Goal: Transaction & Acquisition: Purchase product/service

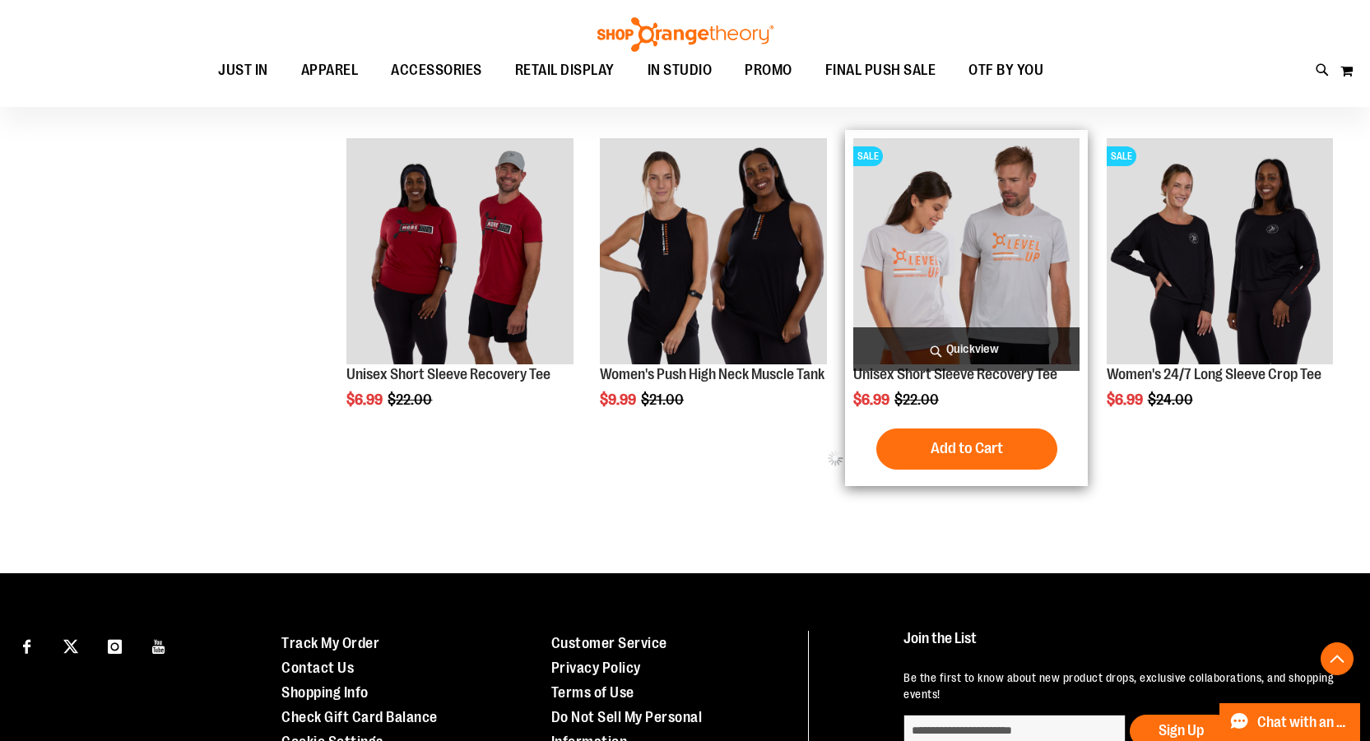
scroll to position [904, 0]
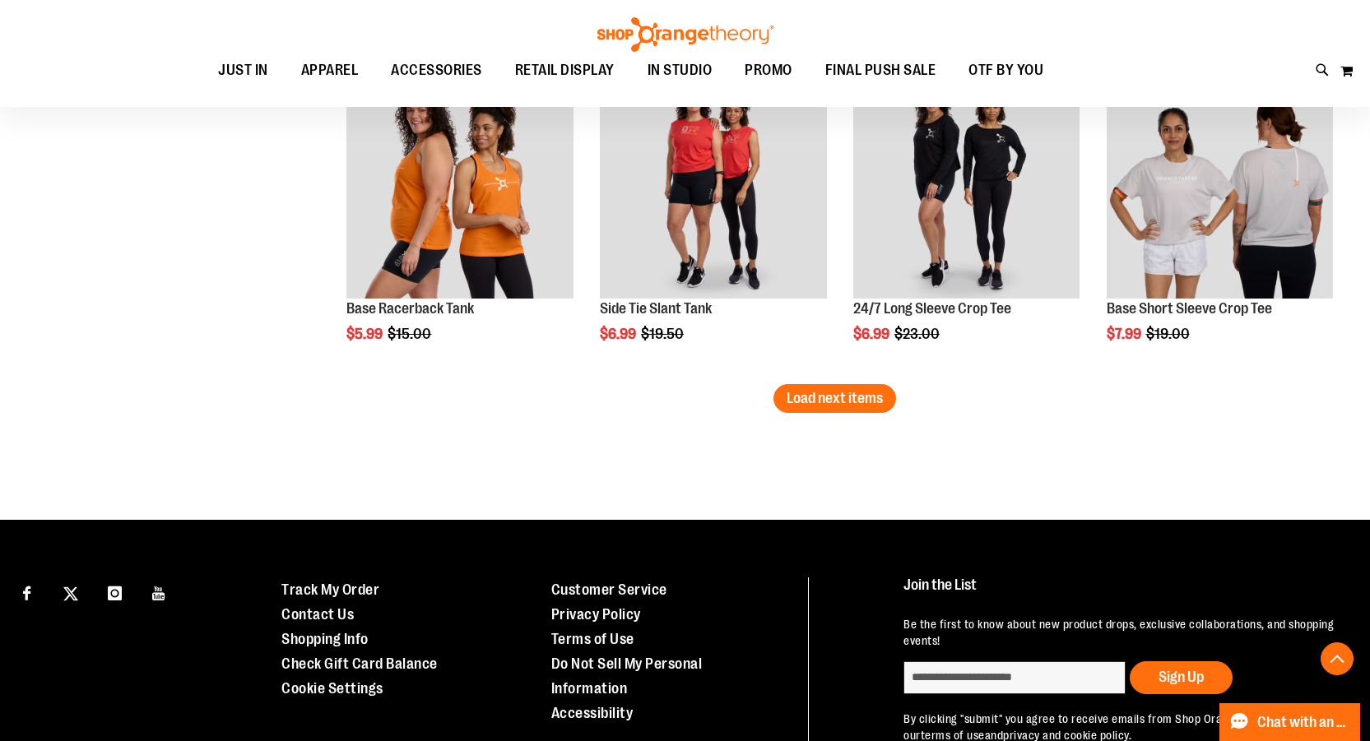
scroll to position [2899, 0]
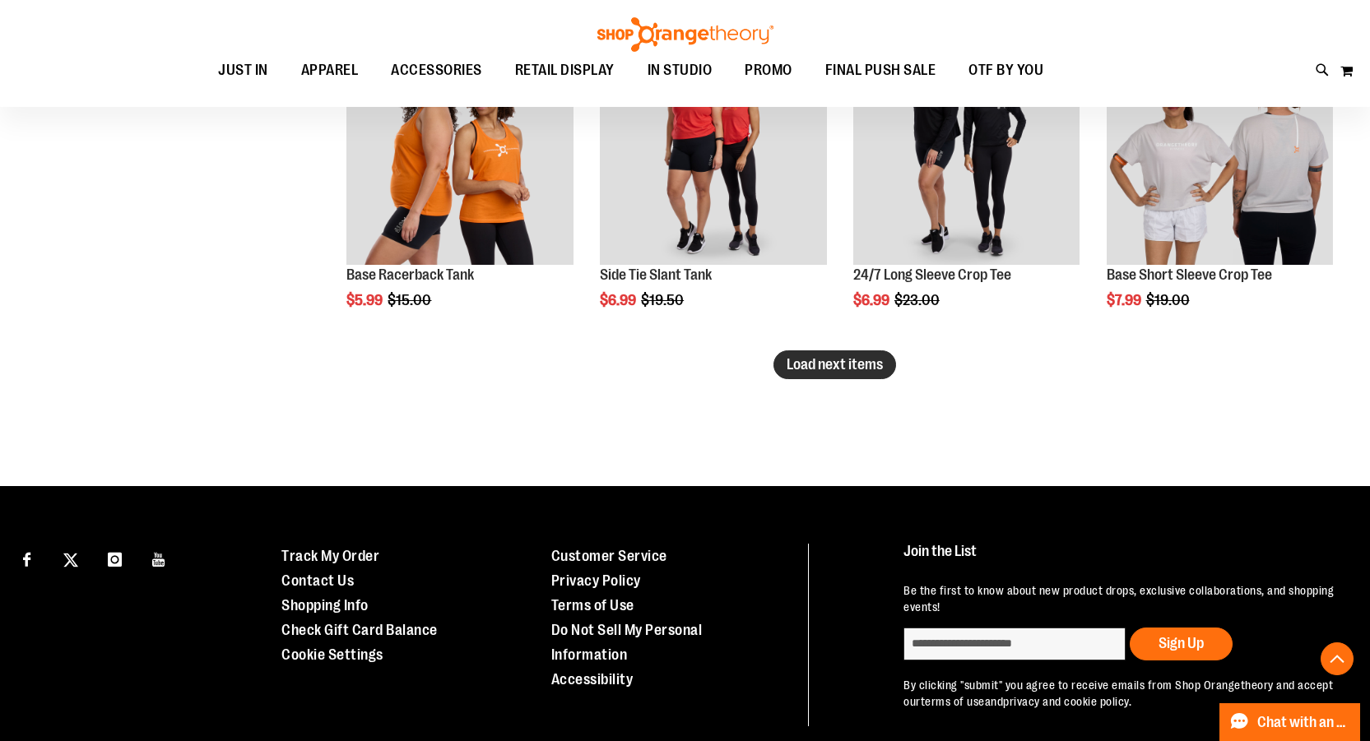
type input "**********"
click at [881, 368] on span "Load next items" at bounding box center [834, 364] width 96 height 16
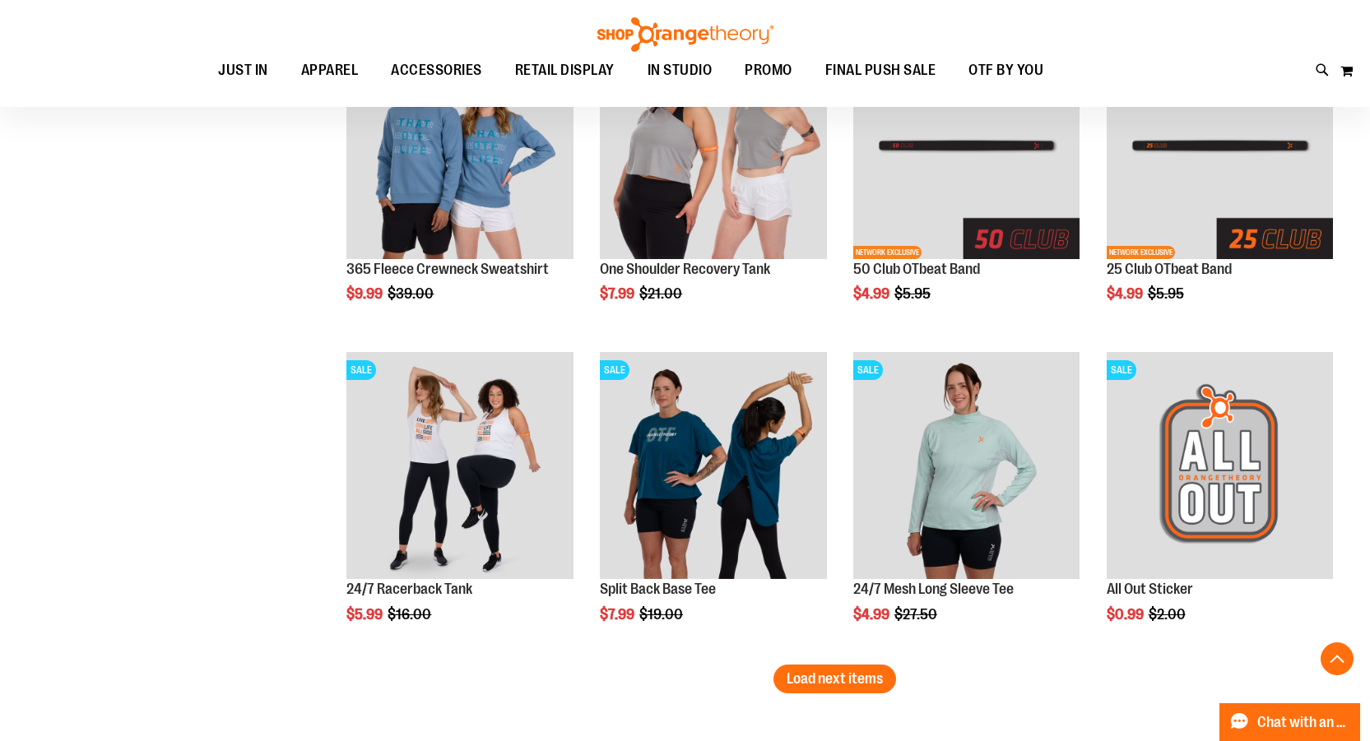
scroll to position [3804, 0]
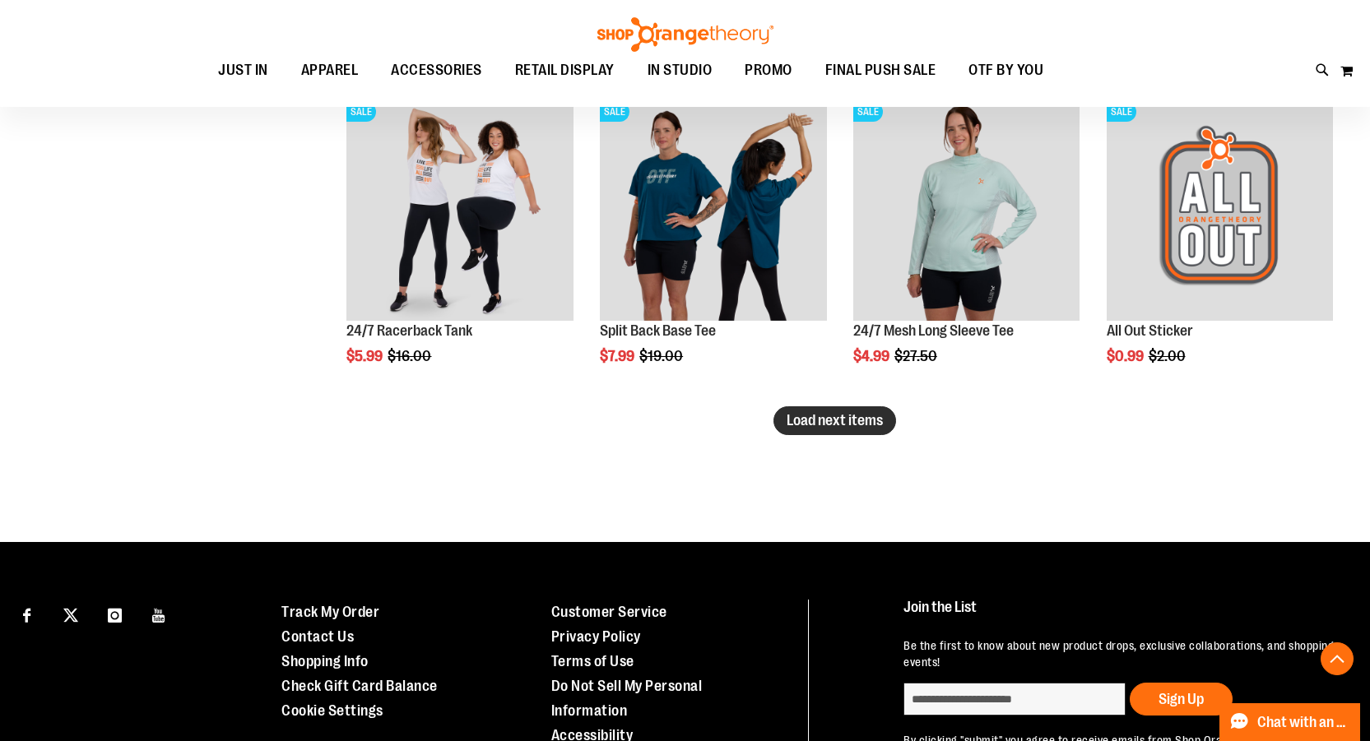
click at [804, 425] on span "Load next items" at bounding box center [834, 420] width 96 height 16
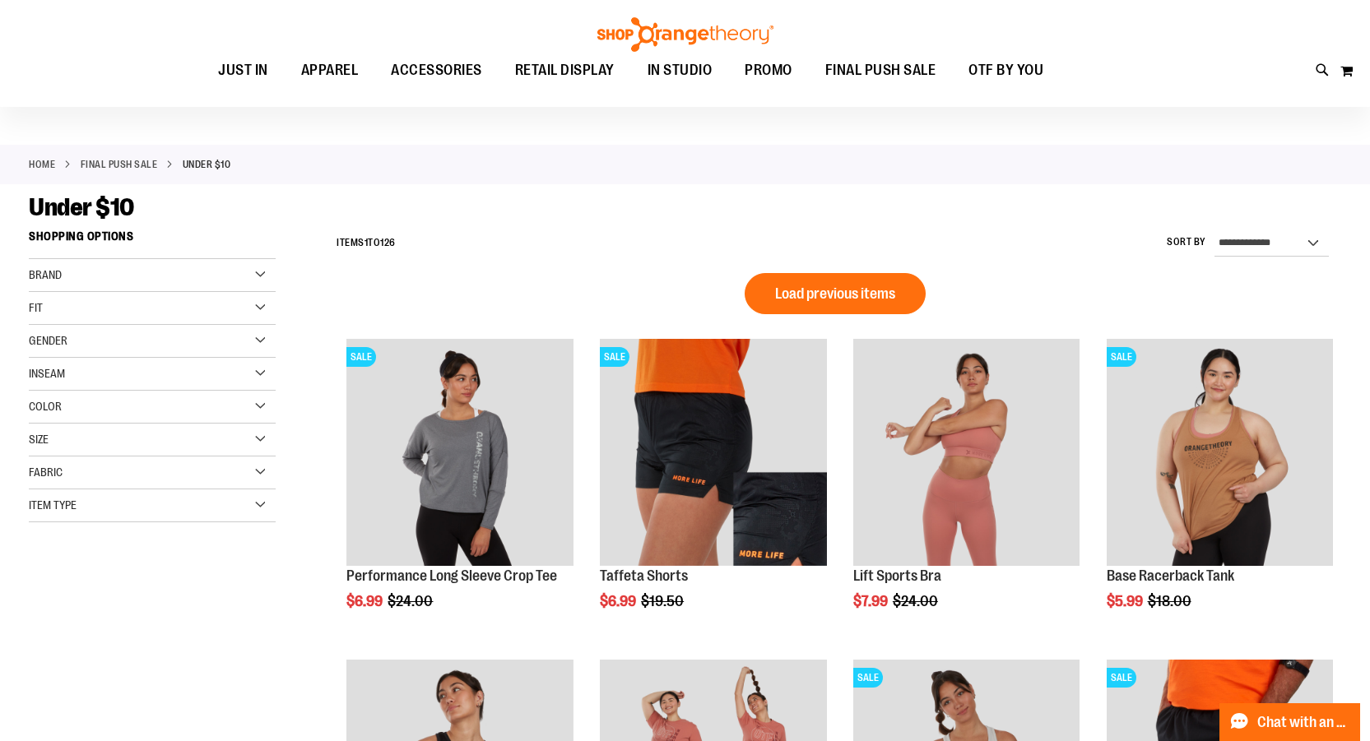
scroll to position [20, 0]
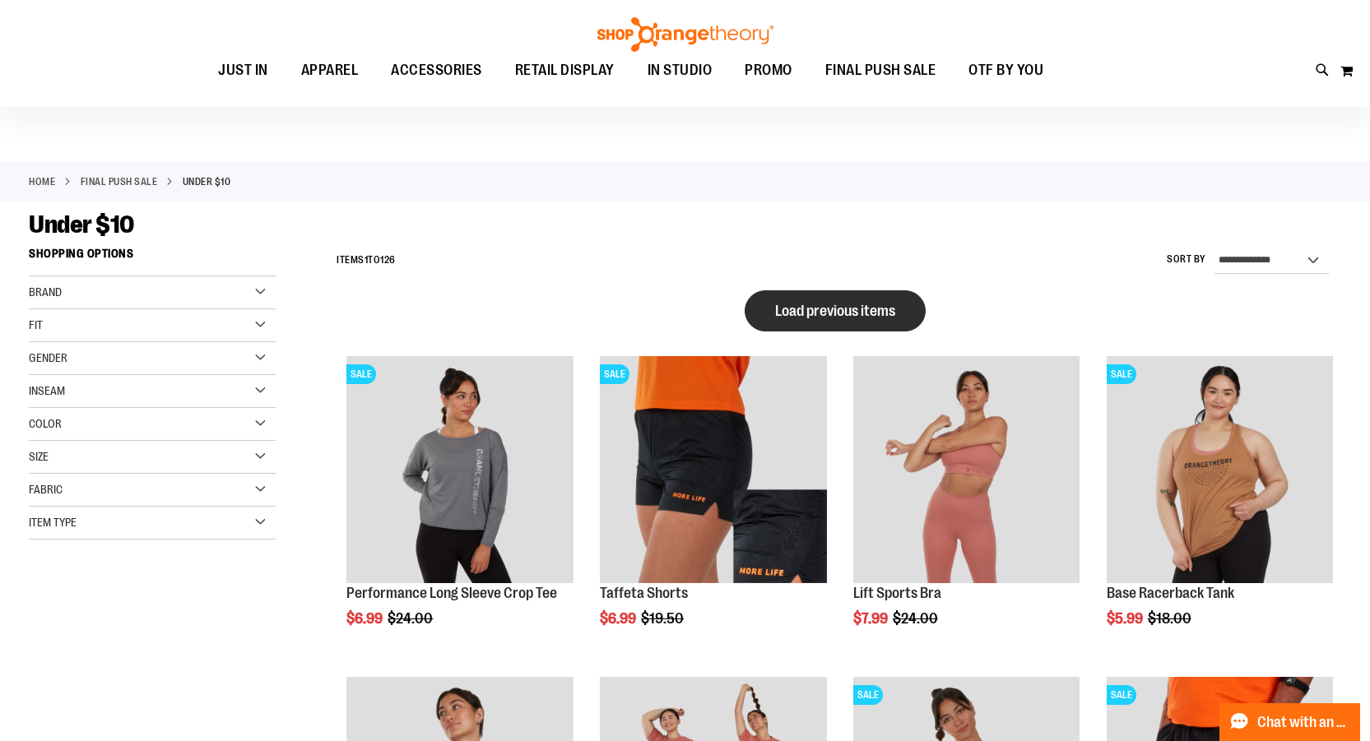
click at [813, 312] on span "Load previous items" at bounding box center [835, 311] width 120 height 16
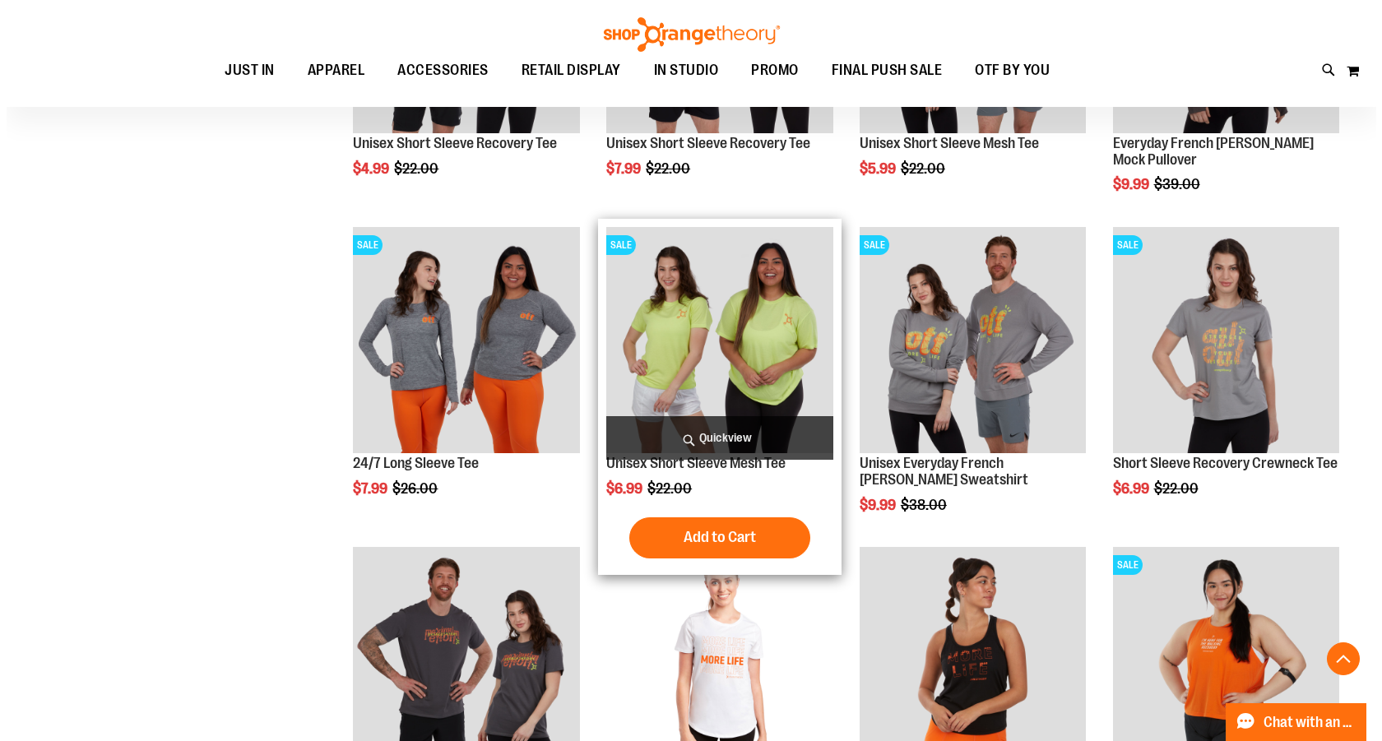
scroll to position [513, 0]
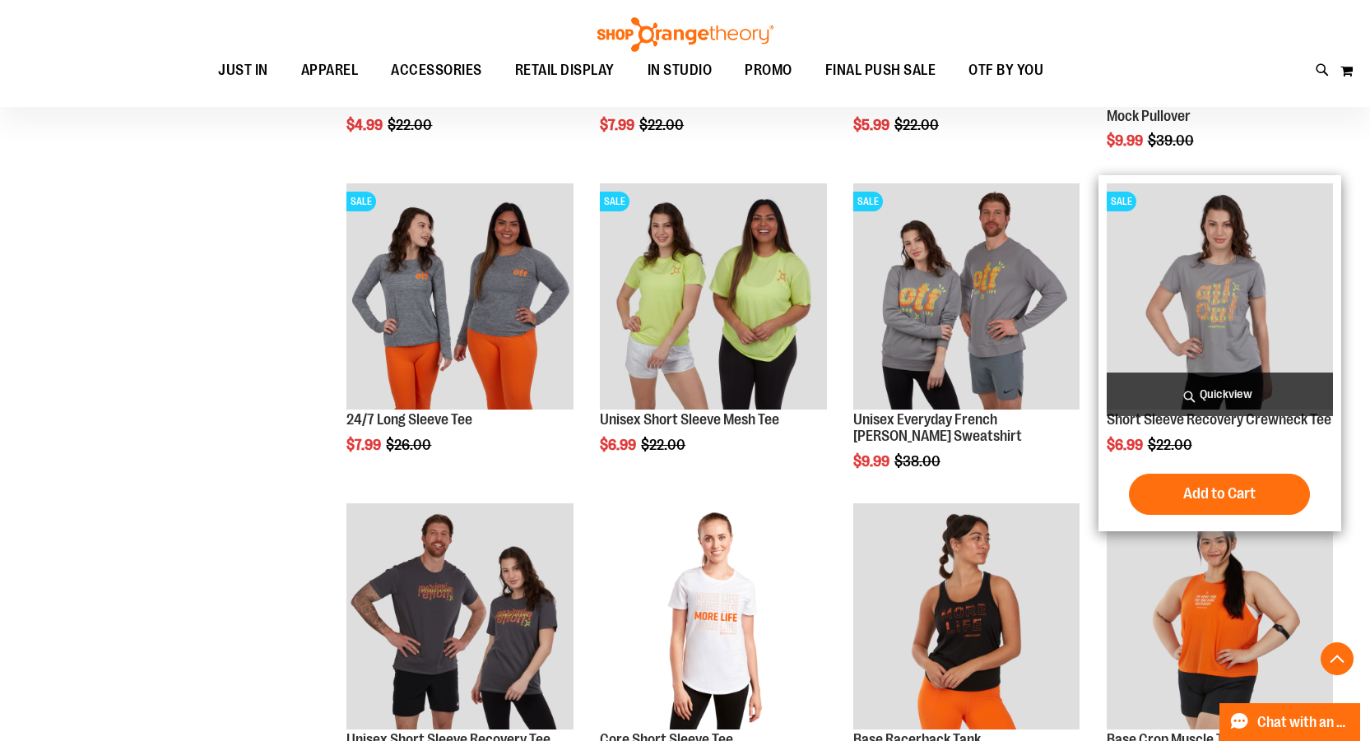
click at [1194, 387] on span "Quickview" at bounding box center [1220, 395] width 226 height 44
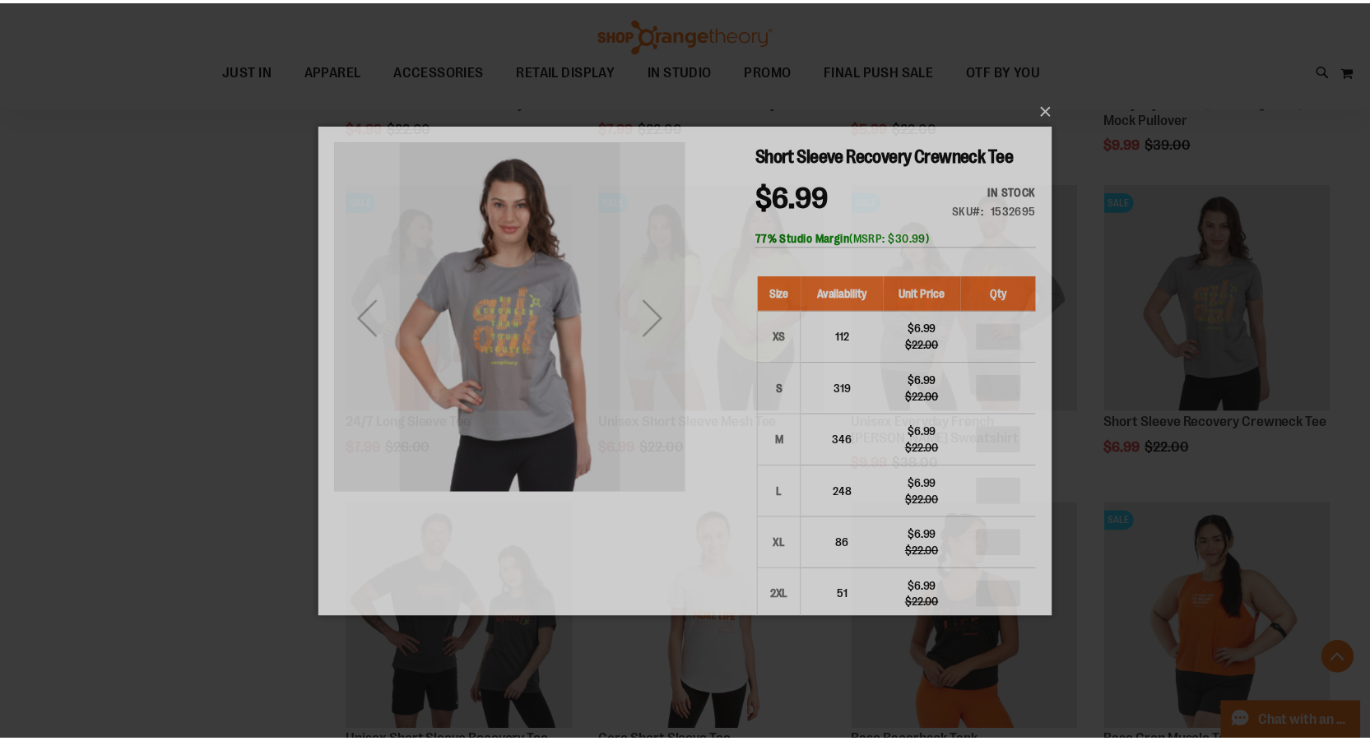
scroll to position [0, 0]
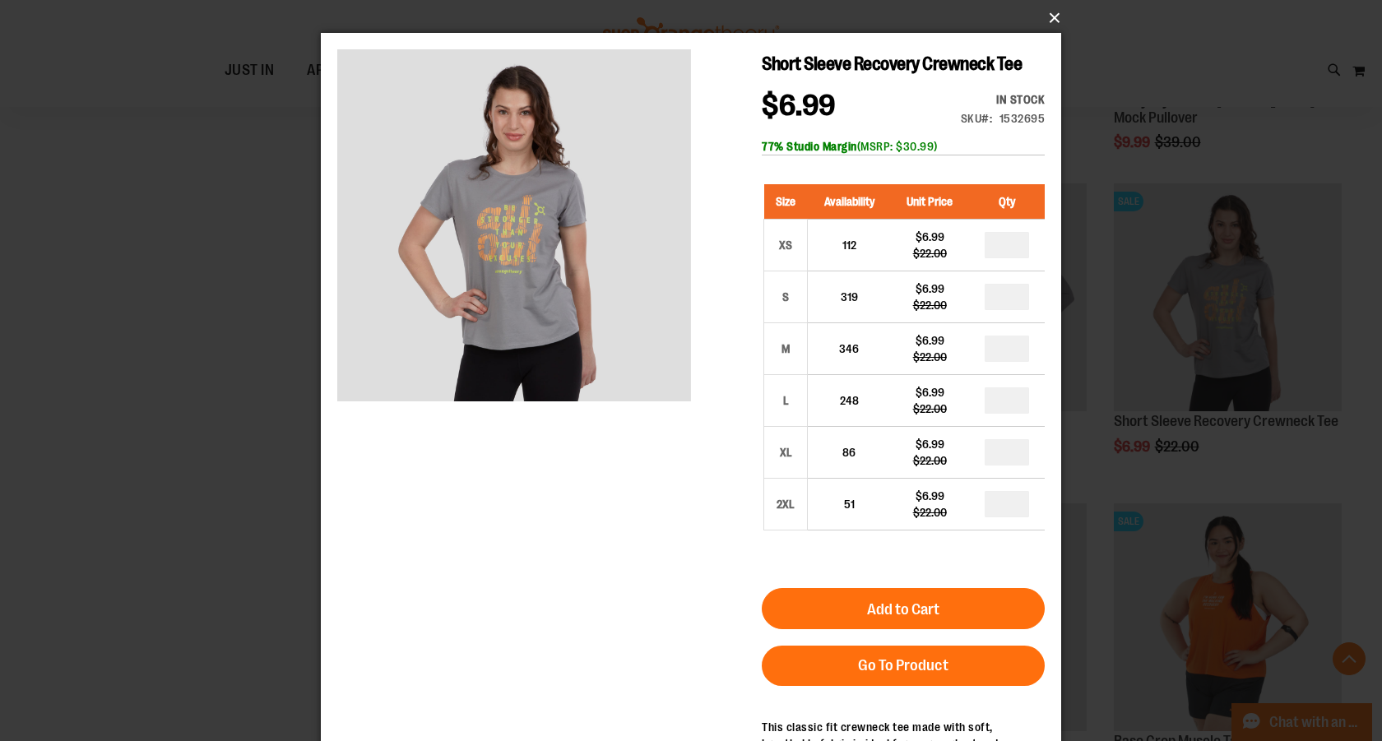
click at [1045, 25] on button "×" at bounding box center [696, 18] width 740 height 36
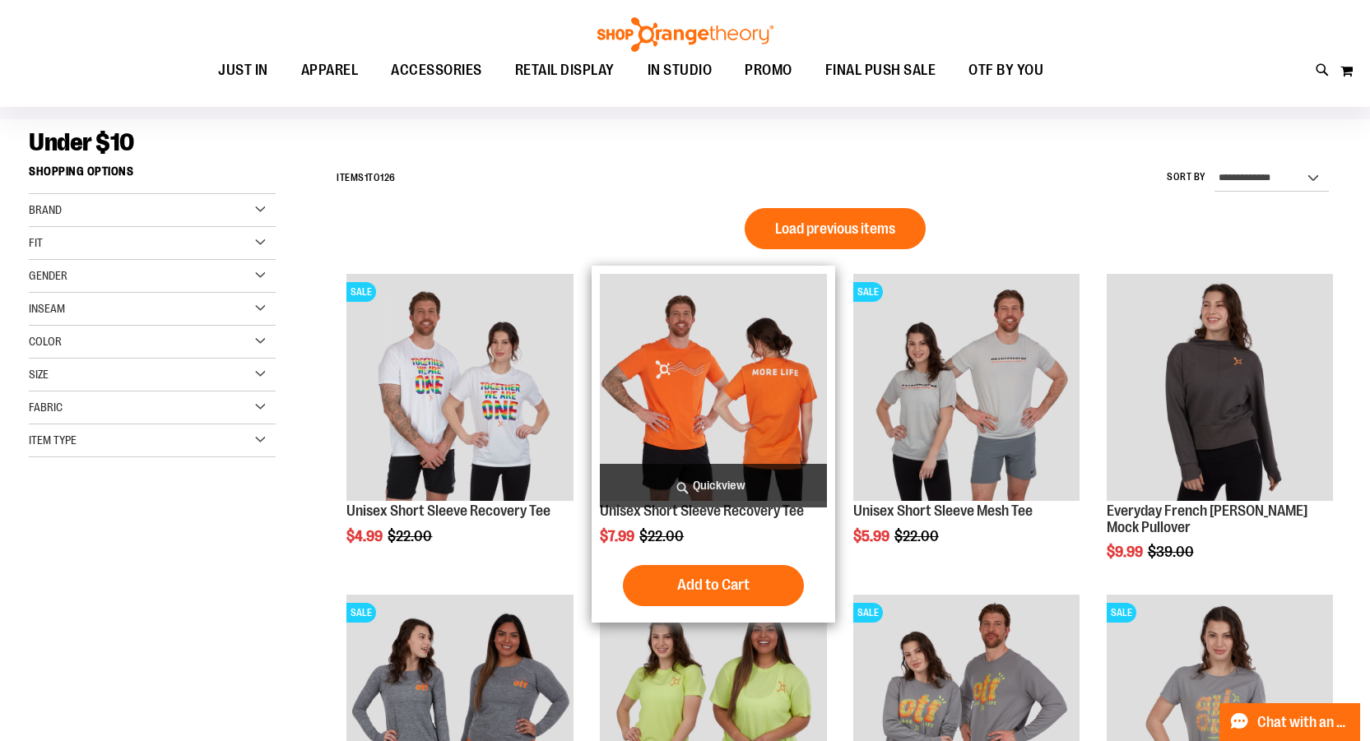
scroll to position [20, 0]
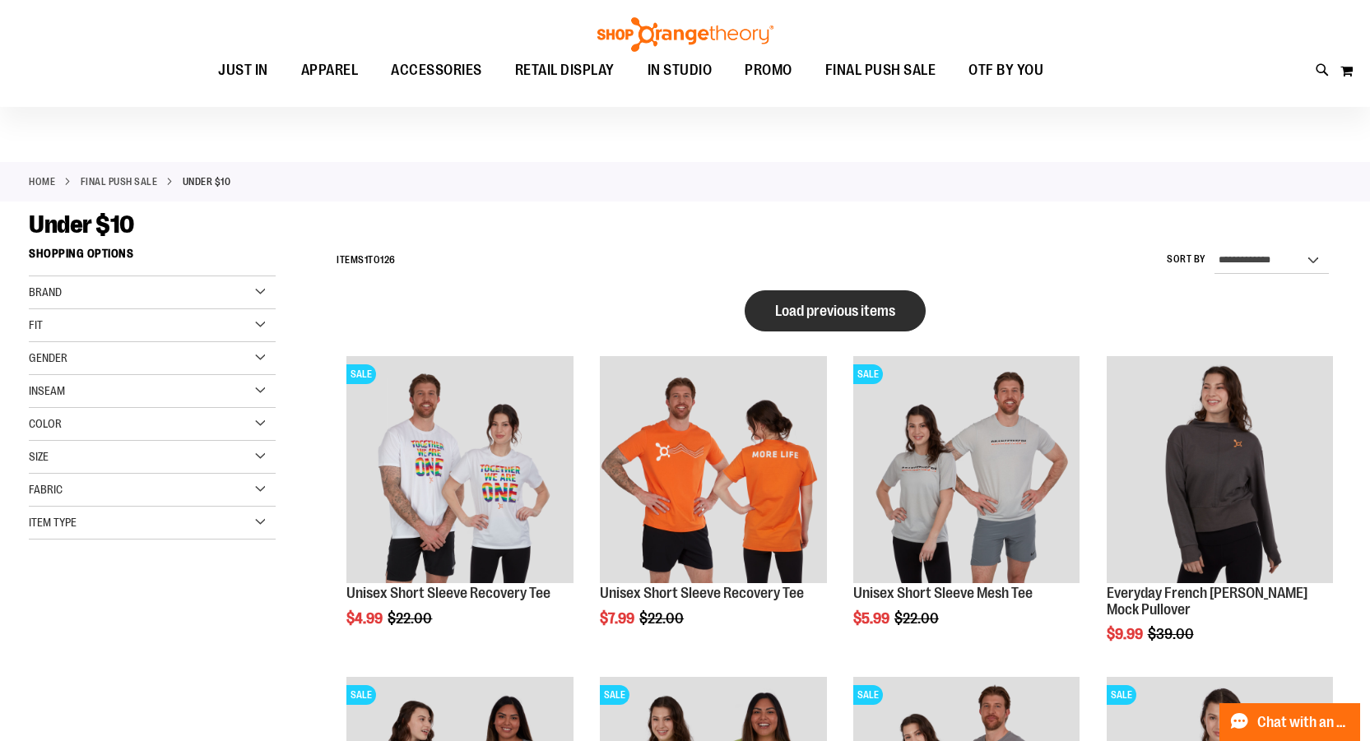
click at [870, 314] on span "Load previous items" at bounding box center [835, 311] width 120 height 16
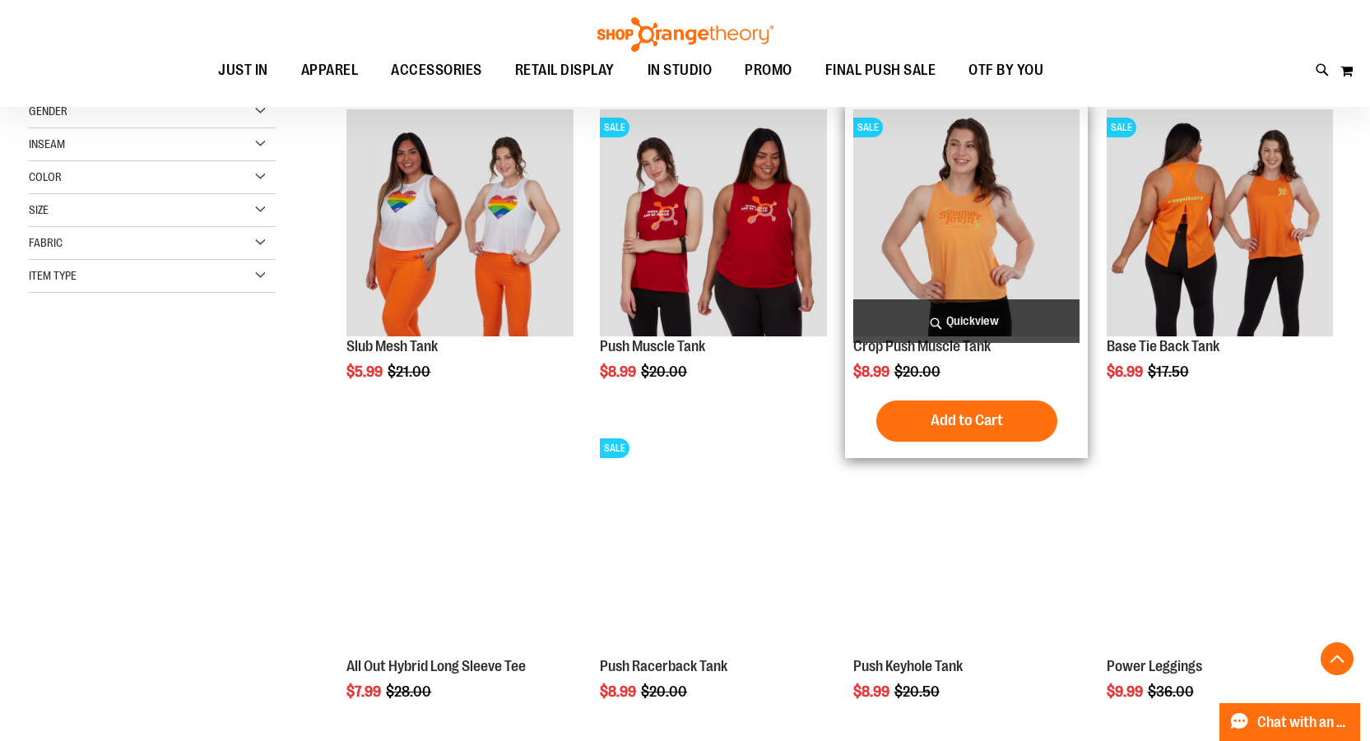
scroll to position [349, 0]
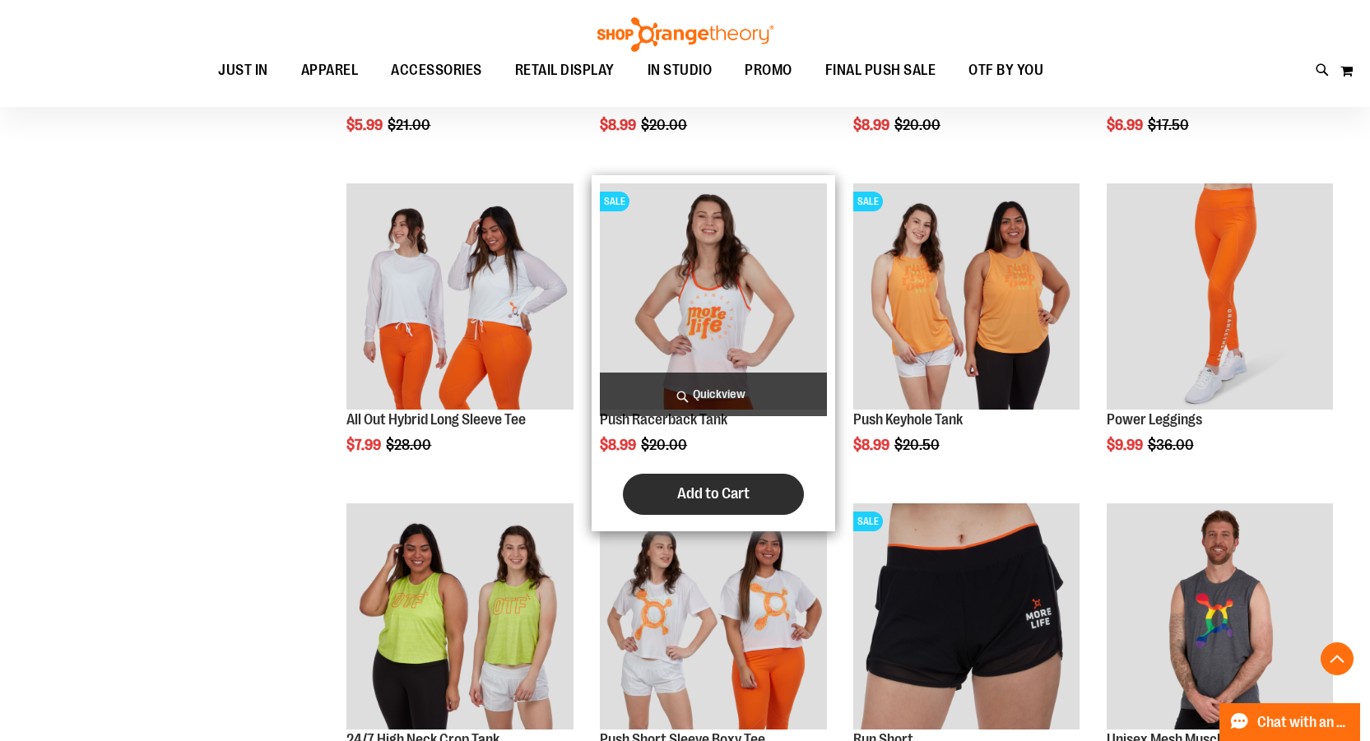
scroll to position [678, 0]
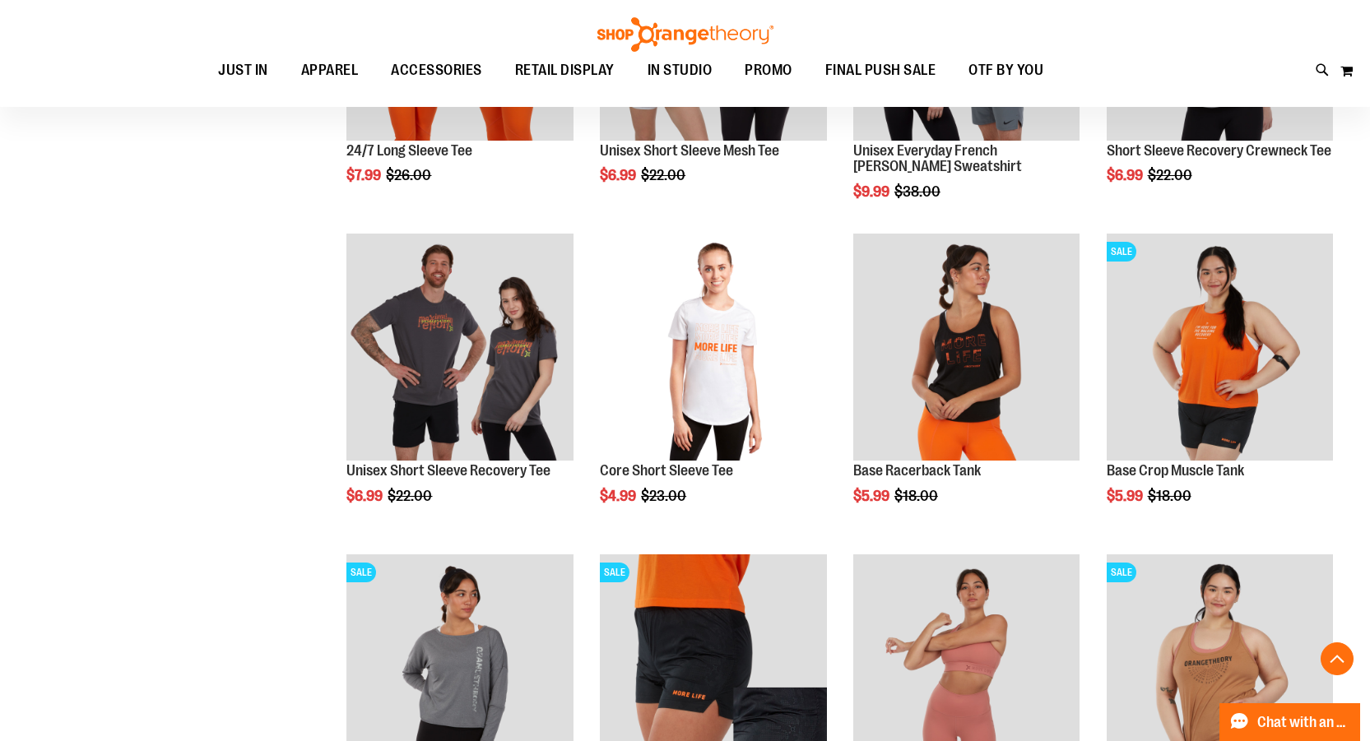
scroll to position [1747, 0]
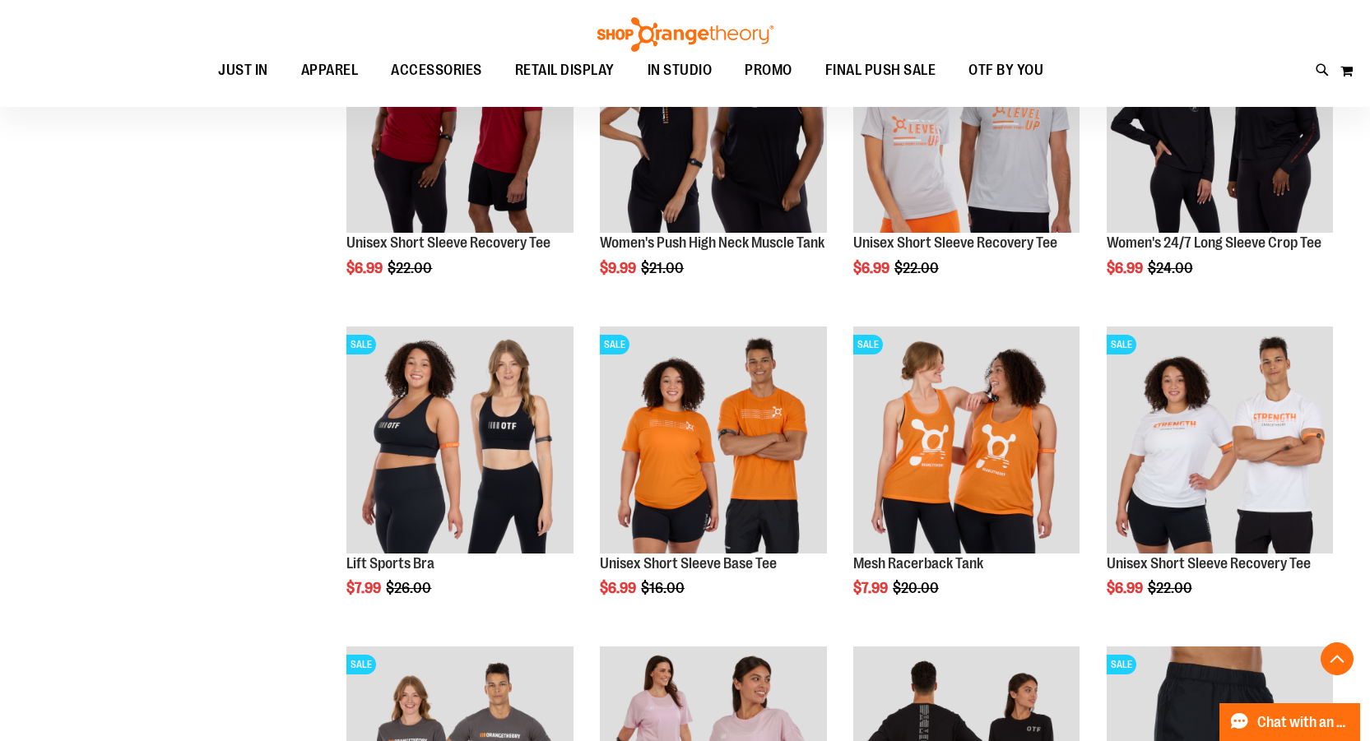
scroll to position [2981, 0]
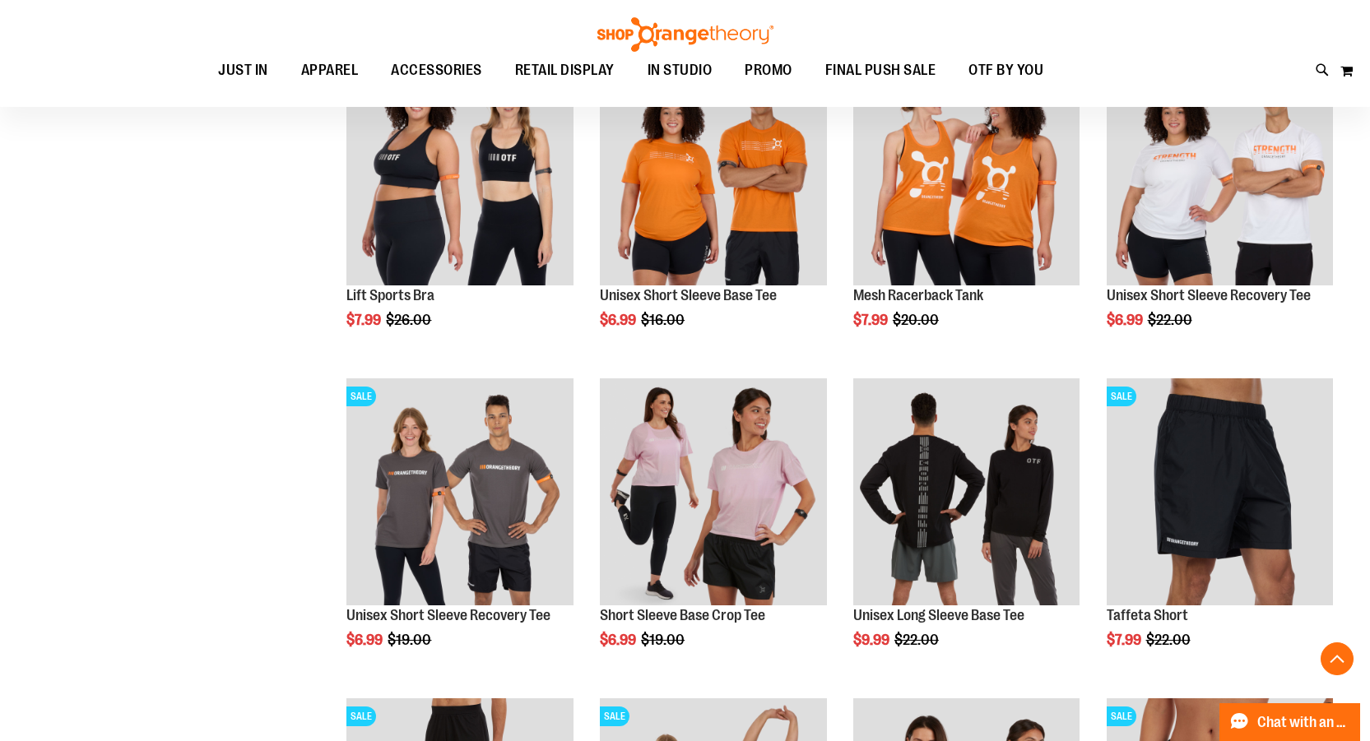
scroll to position [3228, 0]
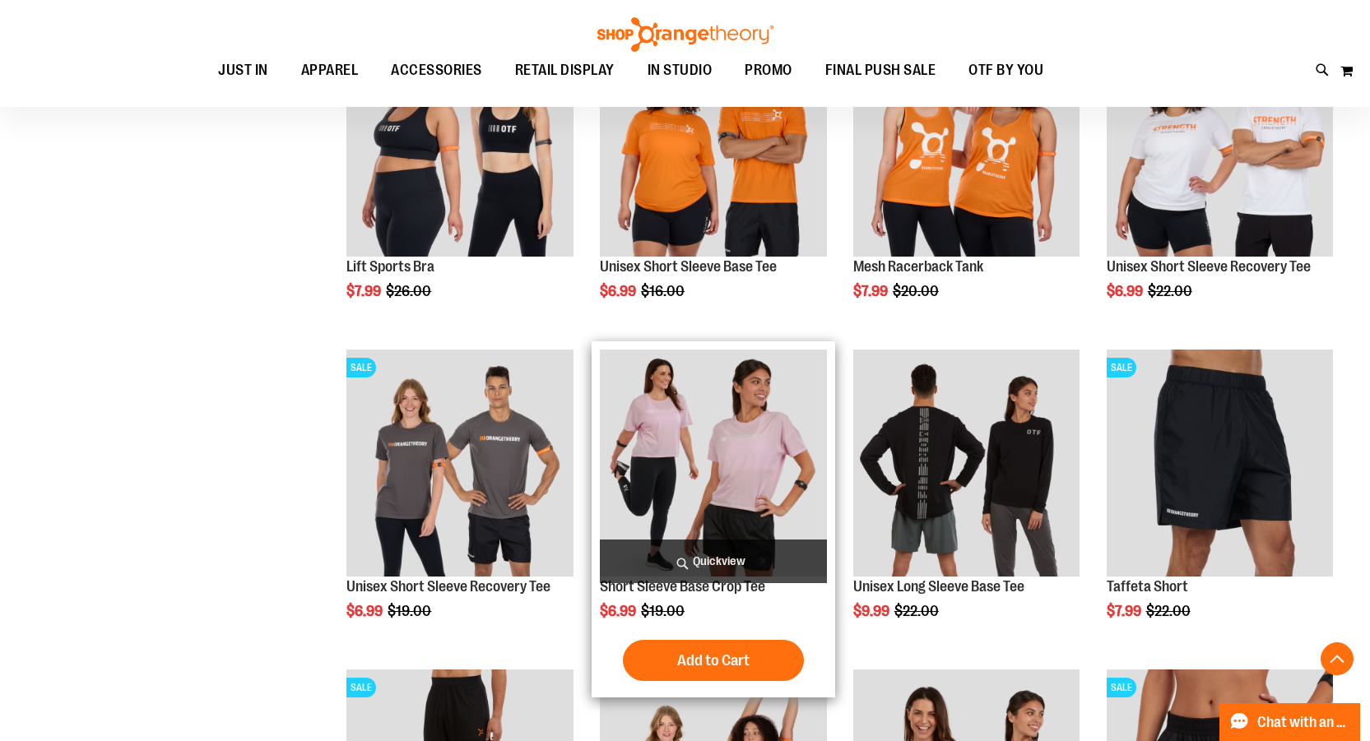
click at [670, 426] on img "product" at bounding box center [713, 463] width 226 height 226
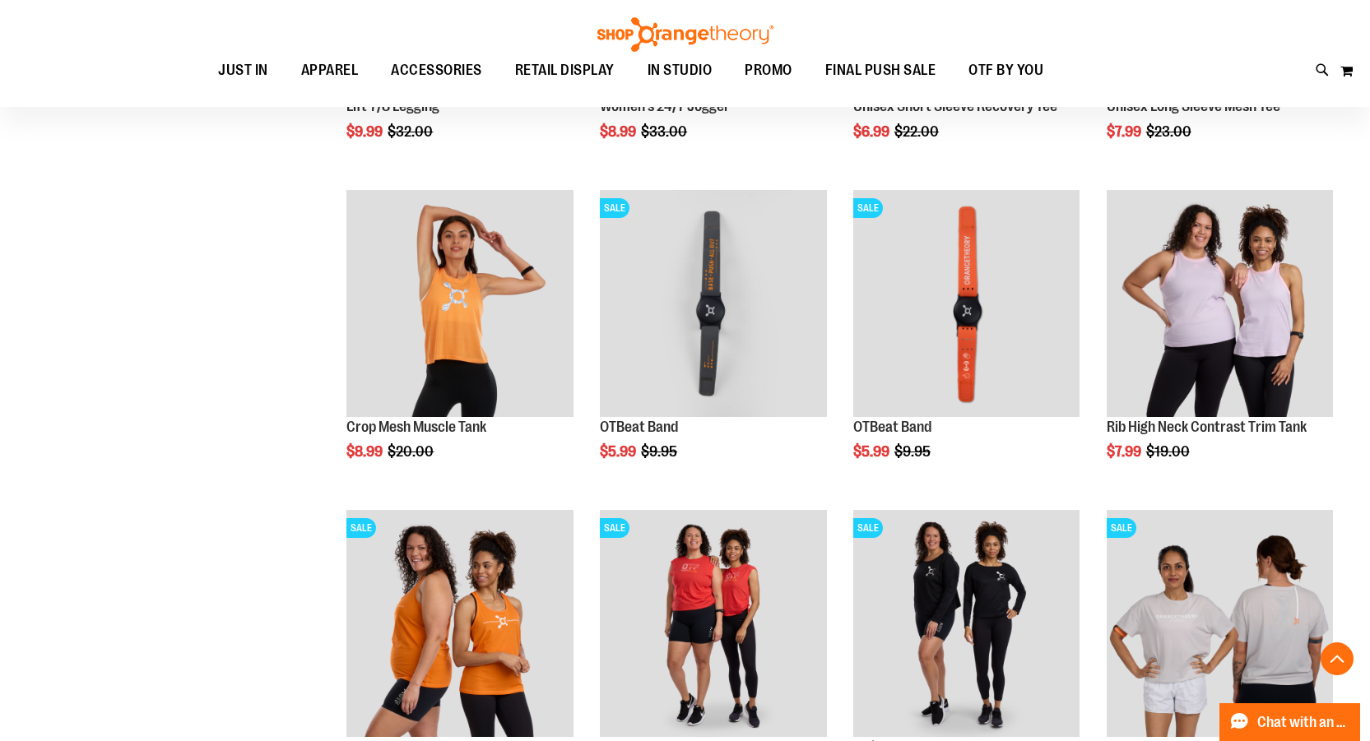
scroll to position [1480, 0]
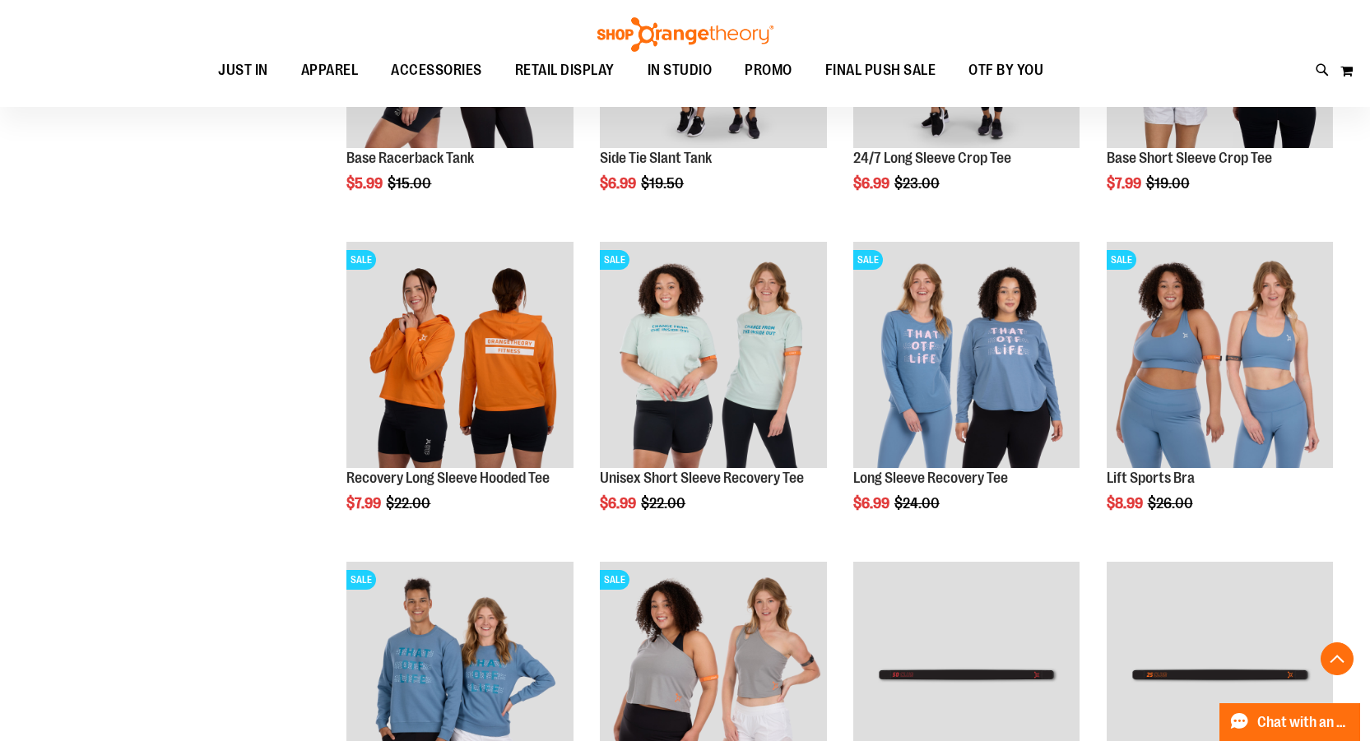
scroll to position [2138, 0]
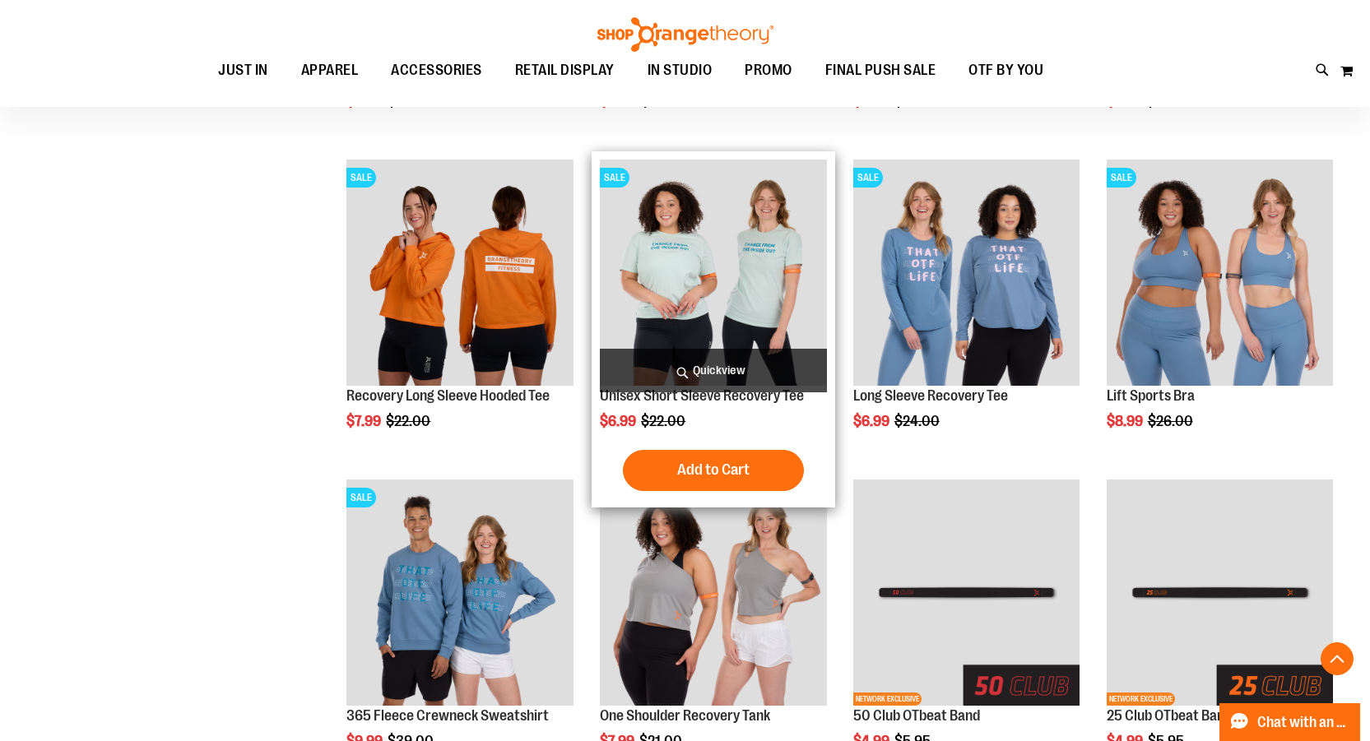
type input "**********"
click at [727, 275] on img "product" at bounding box center [713, 273] width 226 height 226
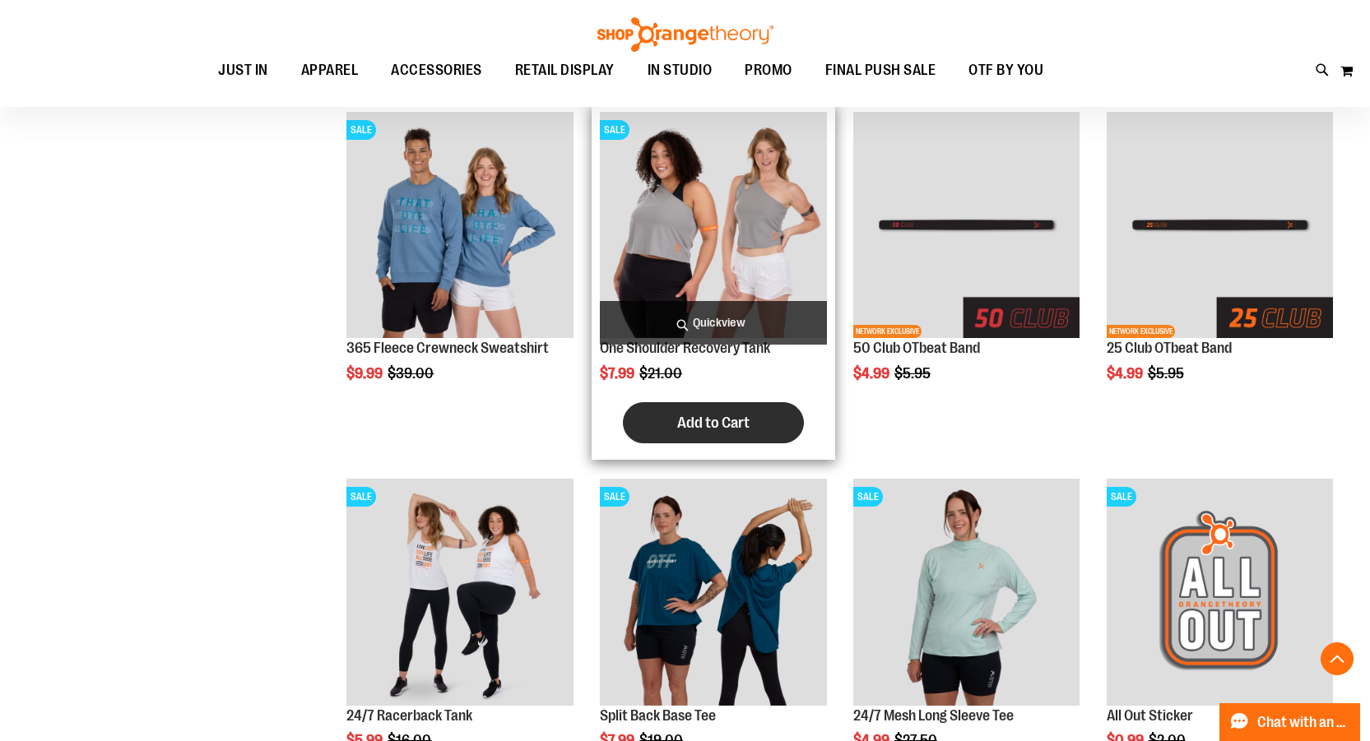
scroll to position [657, 0]
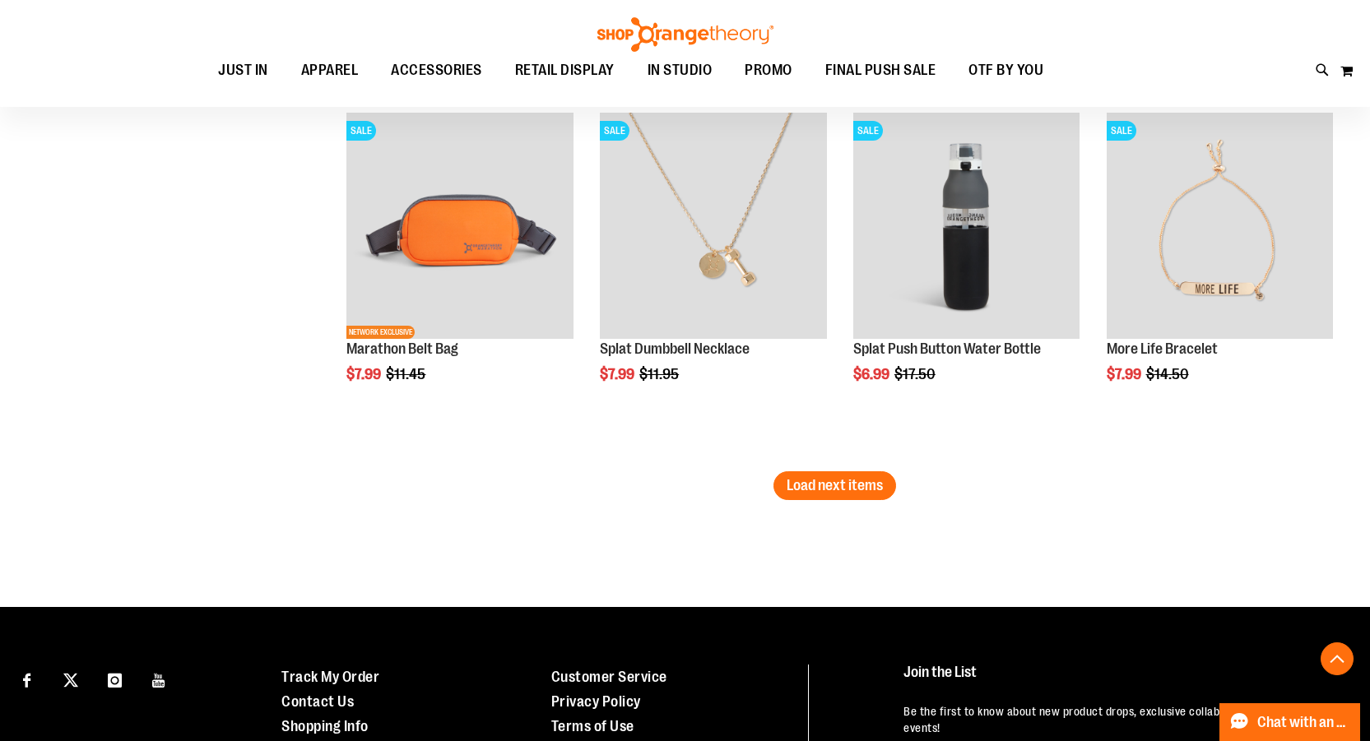
scroll to position [3208, 0]
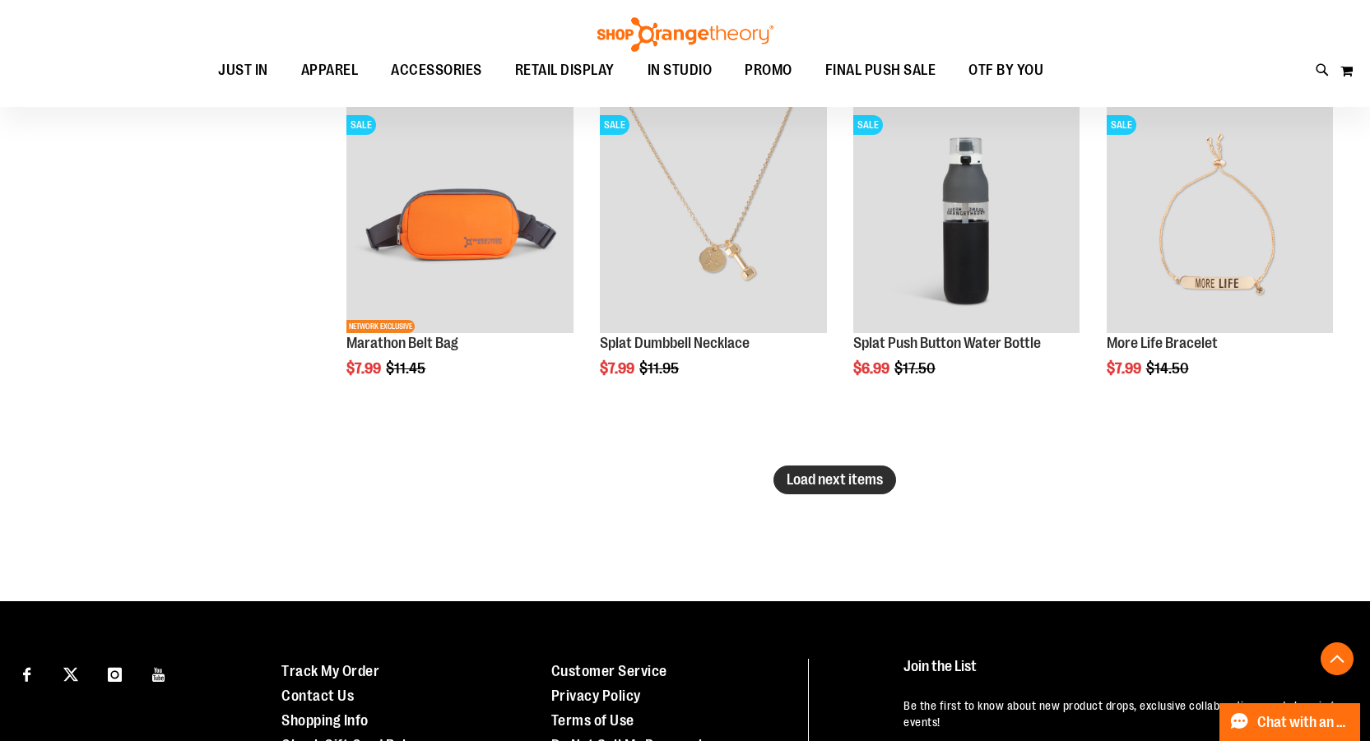
type input "**********"
click at [803, 480] on span "Load next items" at bounding box center [834, 479] width 96 height 16
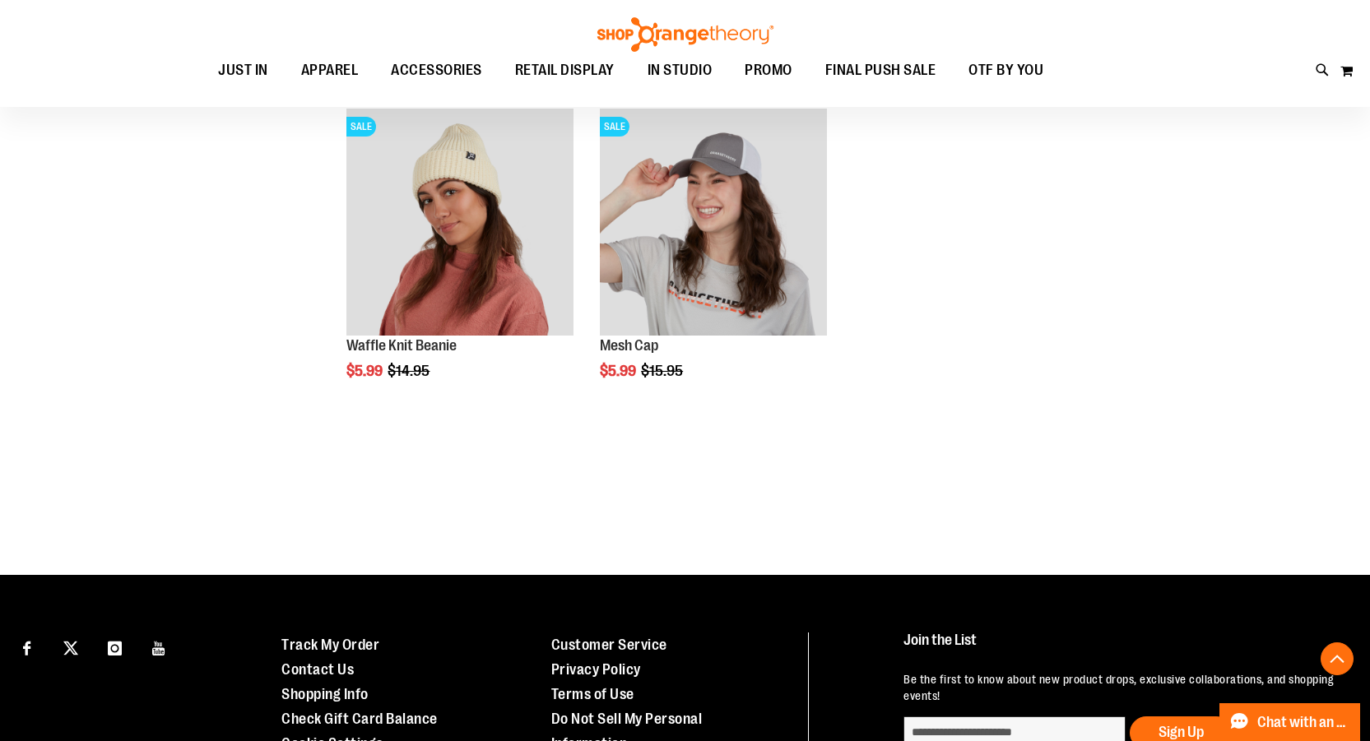
scroll to position [3948, 0]
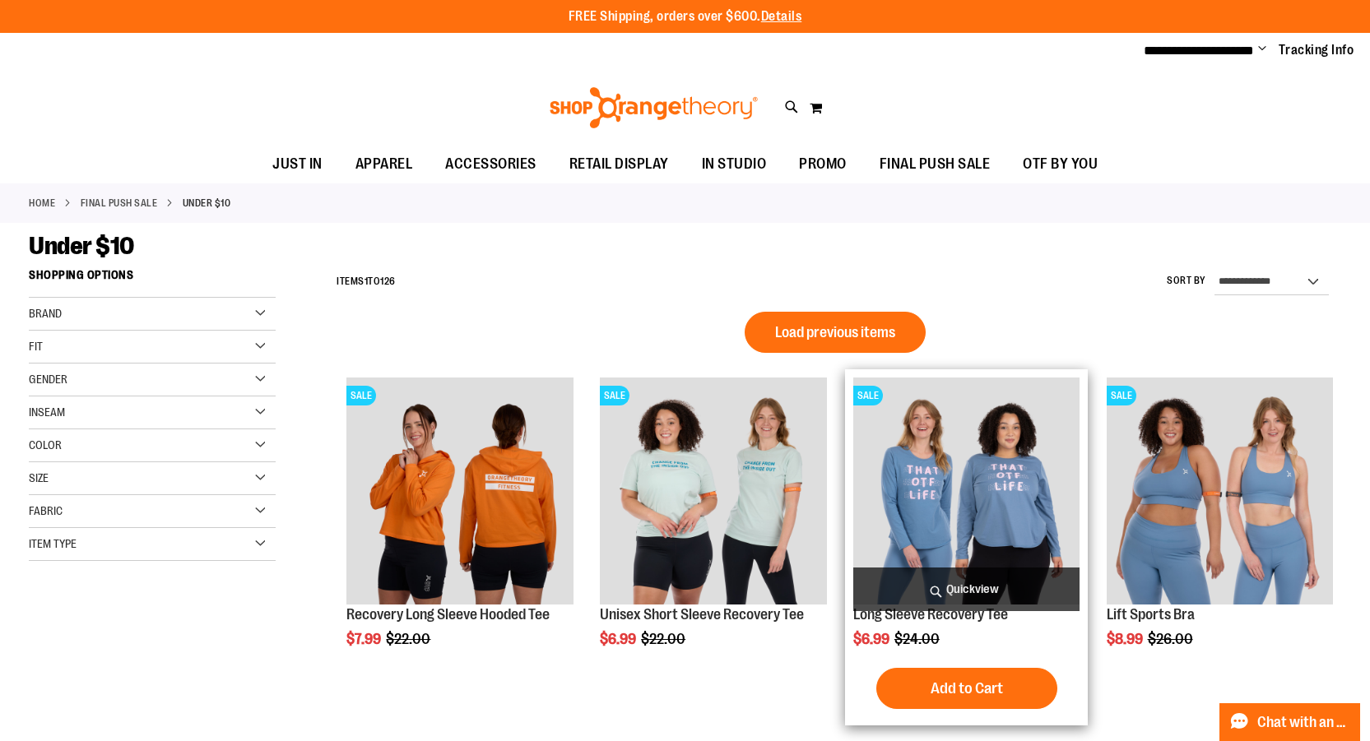
click at [912, 341] on button "Load previous items" at bounding box center [835, 332] width 181 height 41
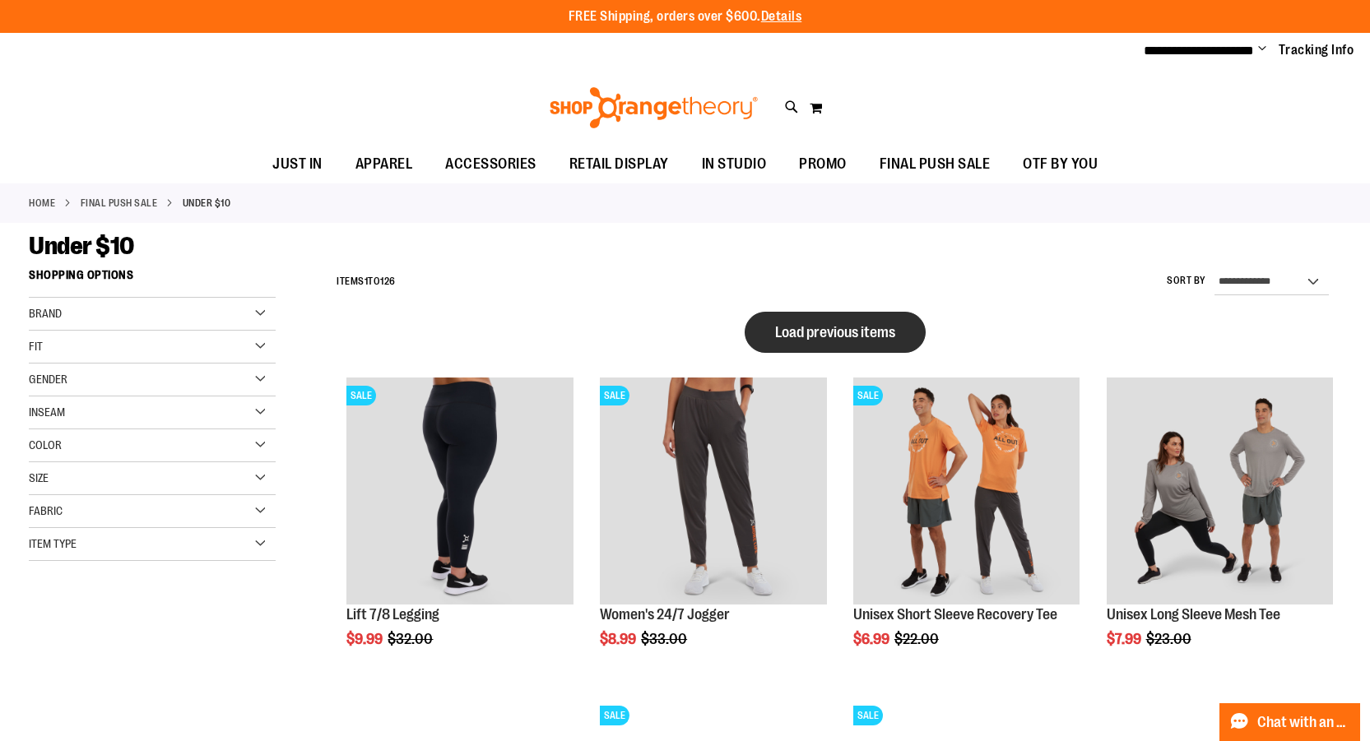
click at [863, 333] on span "Load previous items" at bounding box center [835, 332] width 120 height 16
